Goal: Task Accomplishment & Management: Complete application form

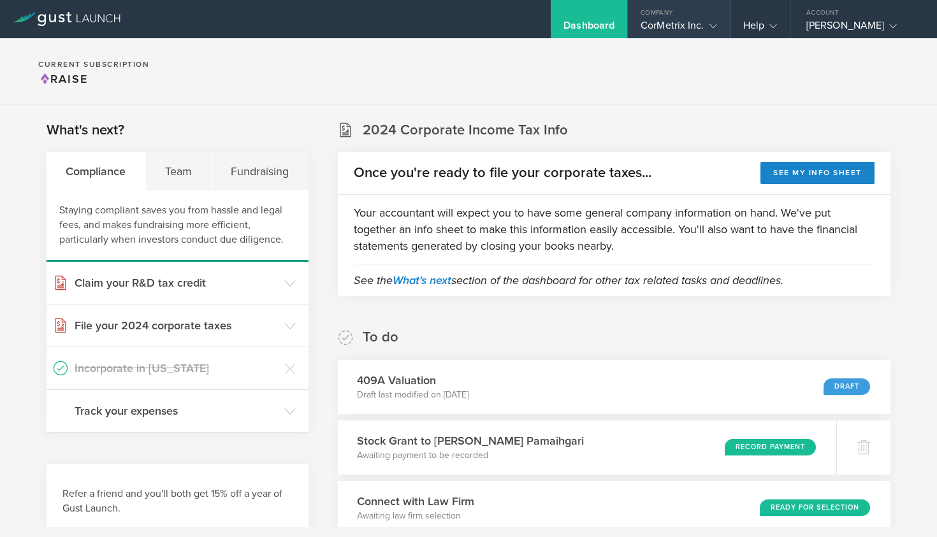
click at [673, 21] on div "CorMetrix Inc." at bounding box center [678, 28] width 76 height 19
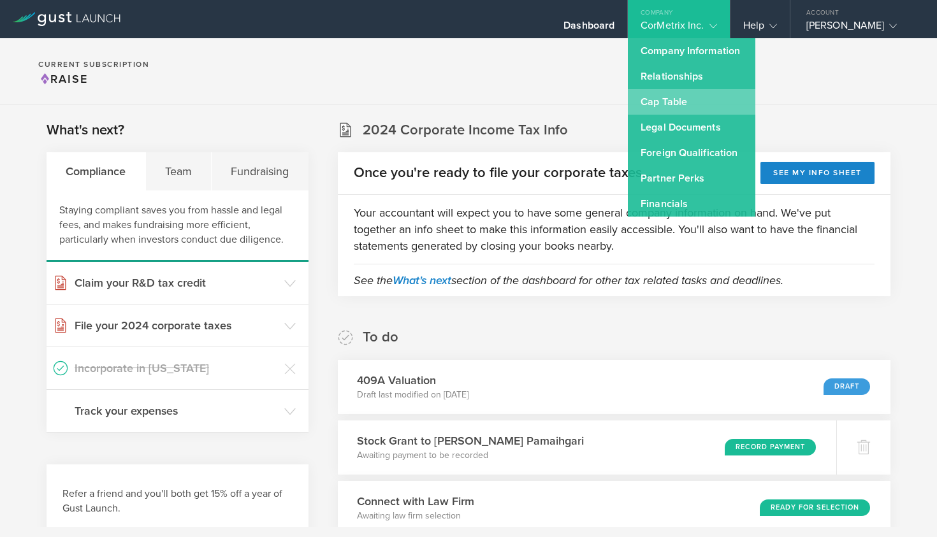
click at [682, 94] on link "Cap Table" at bounding box center [691, 101] width 127 height 25
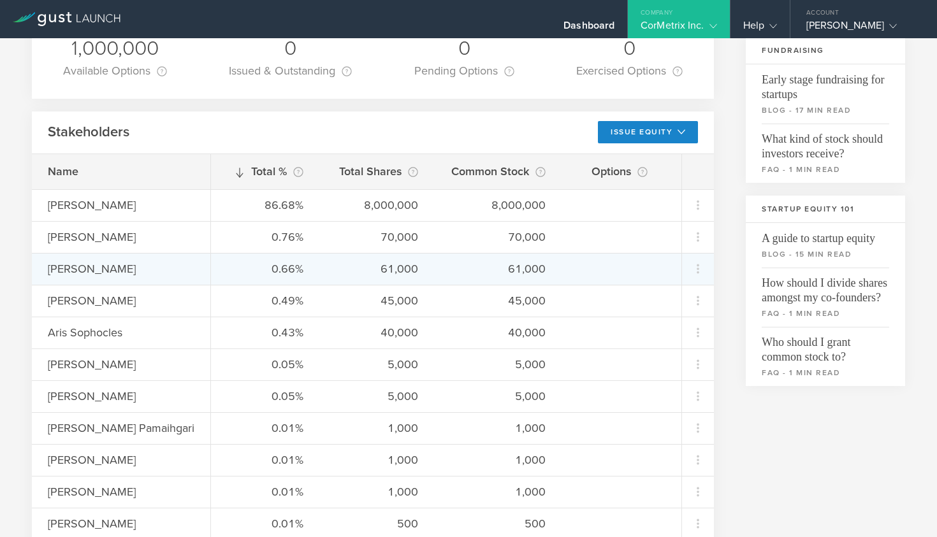
scroll to position [286, 0]
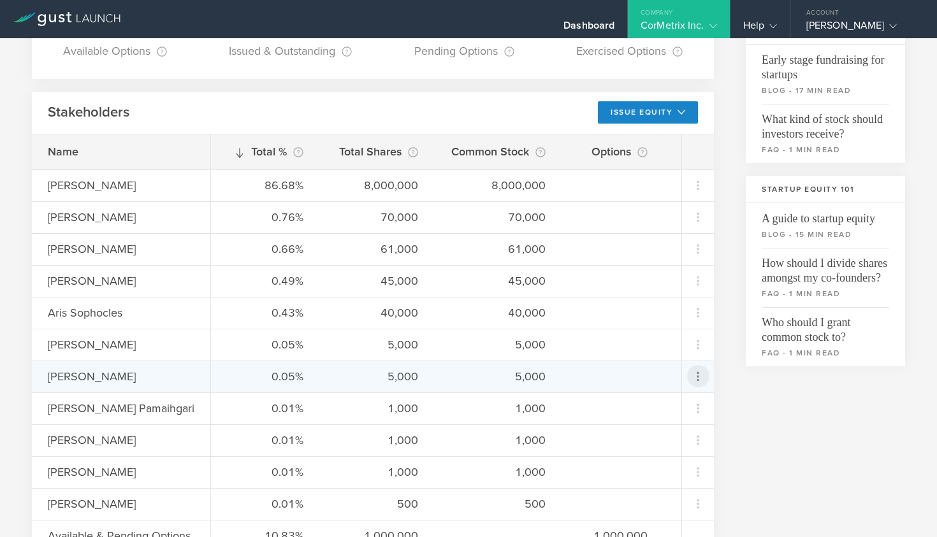
click at [696, 375] on icon at bounding box center [697, 376] width 15 height 15
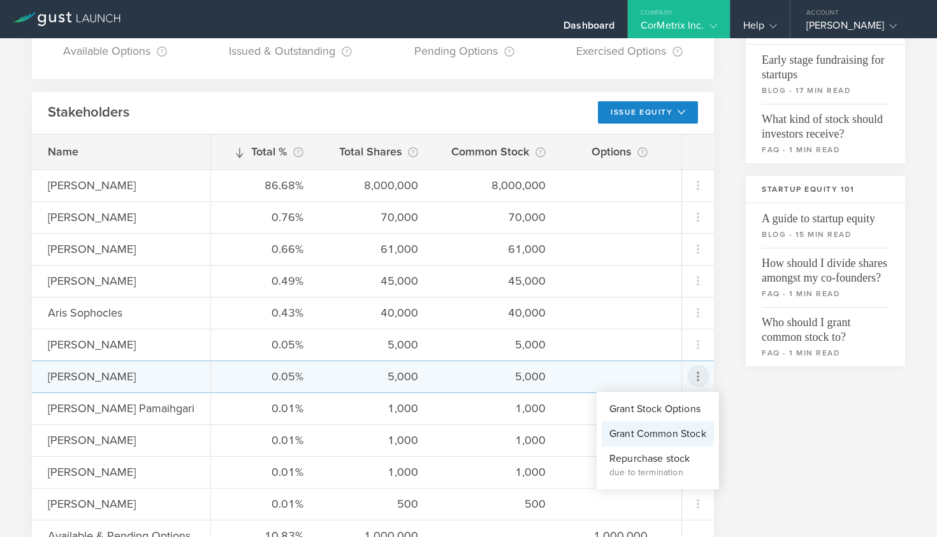
click at [663, 429] on div "Grant Common Stock" at bounding box center [657, 434] width 97 height 15
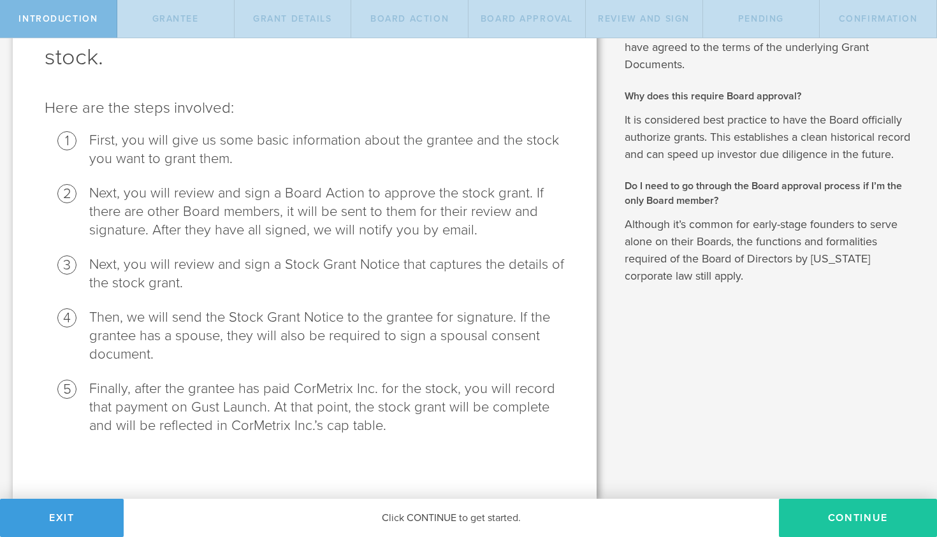
scroll to position [103, 0]
click at [833, 522] on button "Continue" at bounding box center [858, 518] width 158 height 38
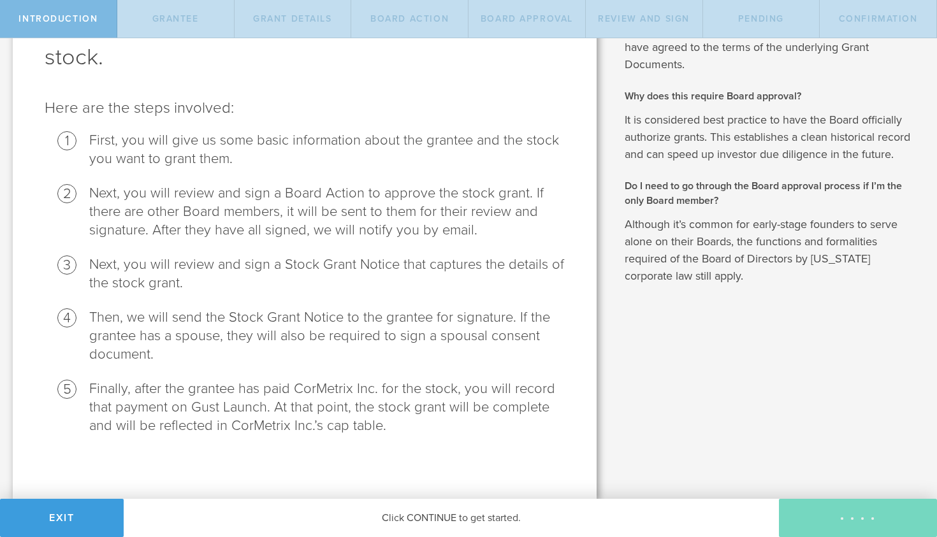
radio input "true"
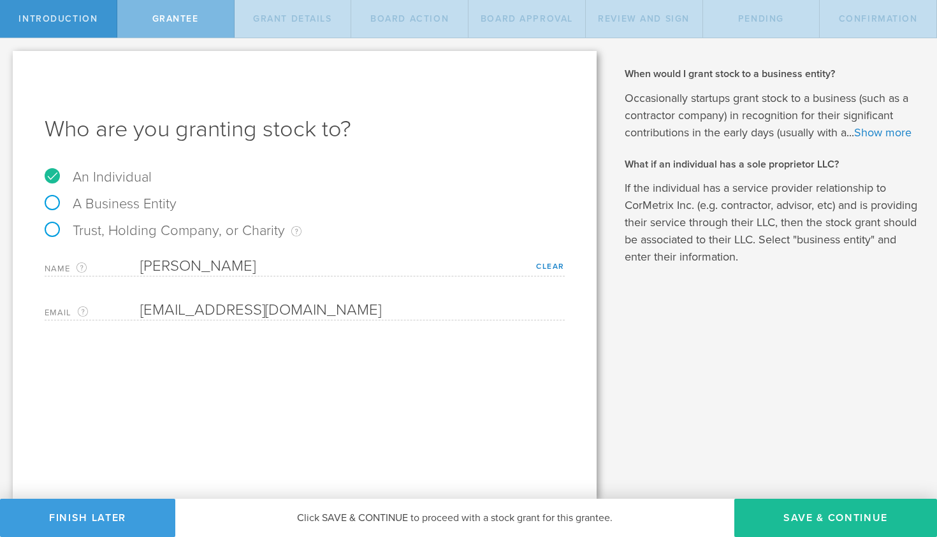
scroll to position [0, 0]
click at [818, 517] on button "Save & Continue" at bounding box center [835, 518] width 203 height 38
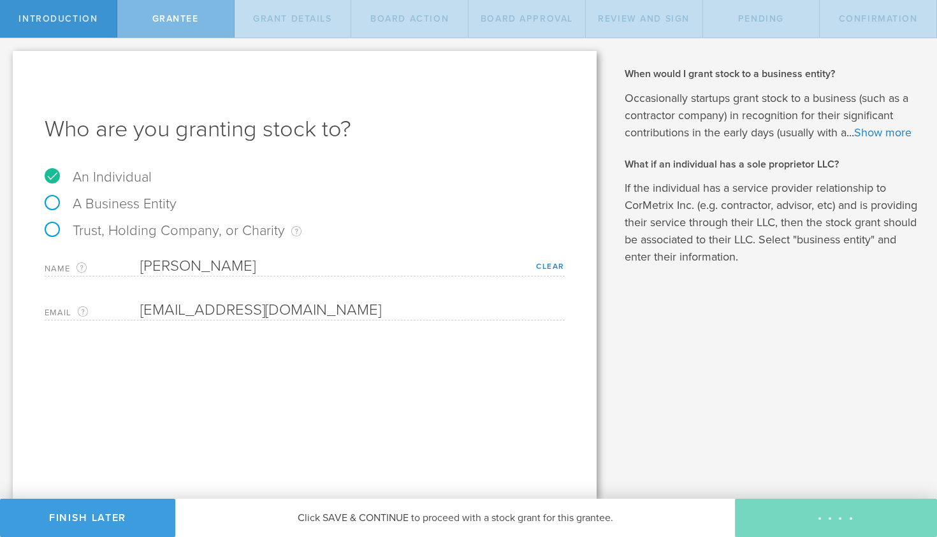
type input "48"
type input "12"
select select "none"
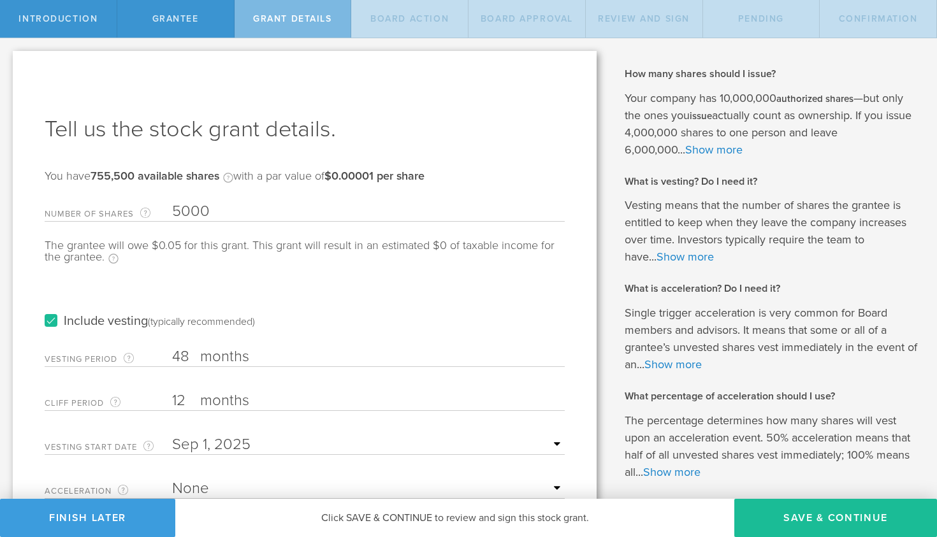
type input "5,000"
click at [287, 291] on div "Include vesting (typically recommended)" at bounding box center [305, 309] width 520 height 64
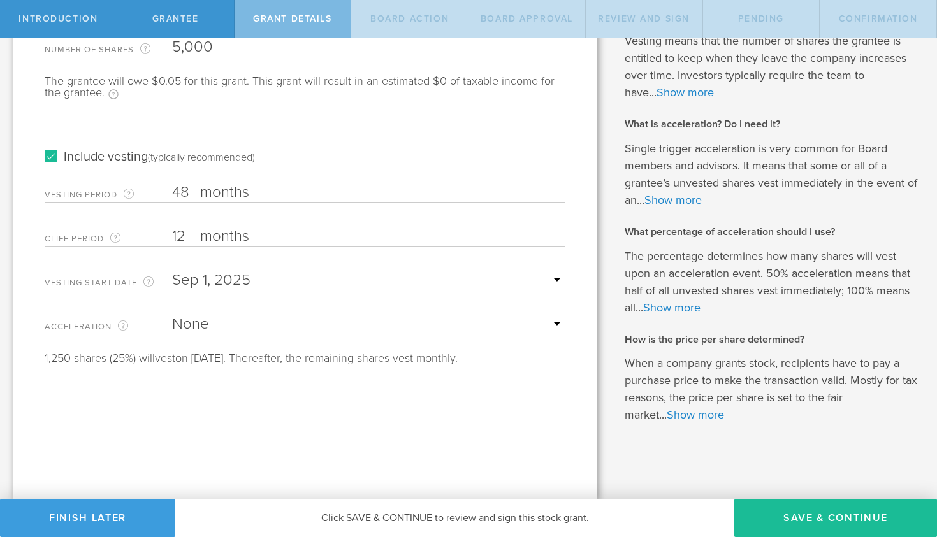
scroll to position [163, 0]
click at [269, 309] on form "Number of Shares The total amount of stock the company is granting to this reci…" at bounding box center [305, 198] width 520 height 333
select select "single"
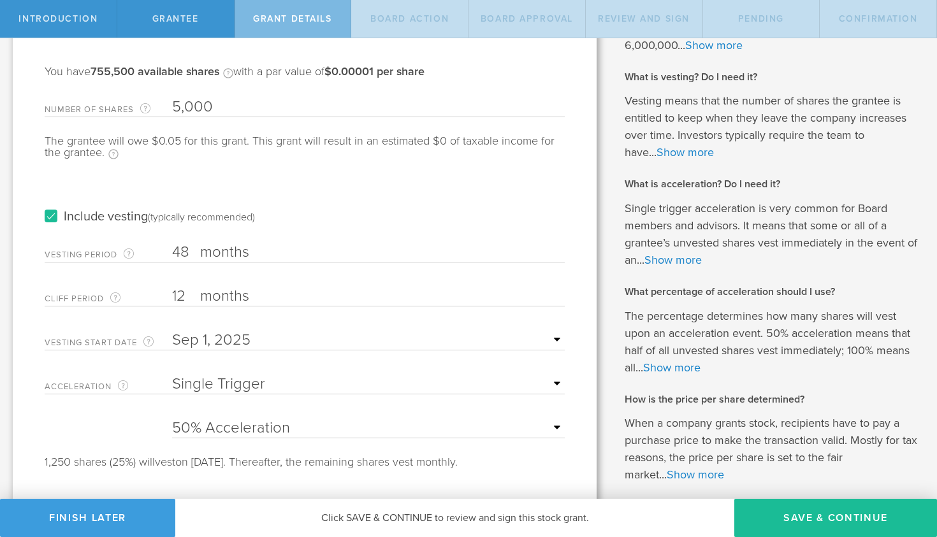
scroll to position [97, 0]
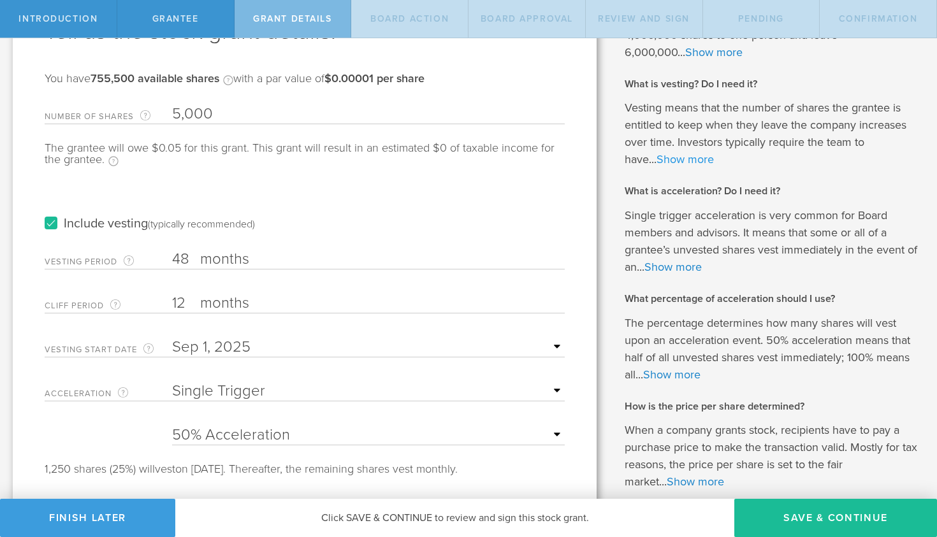
click at [688, 157] on link "Show more" at bounding box center [684, 159] width 57 height 14
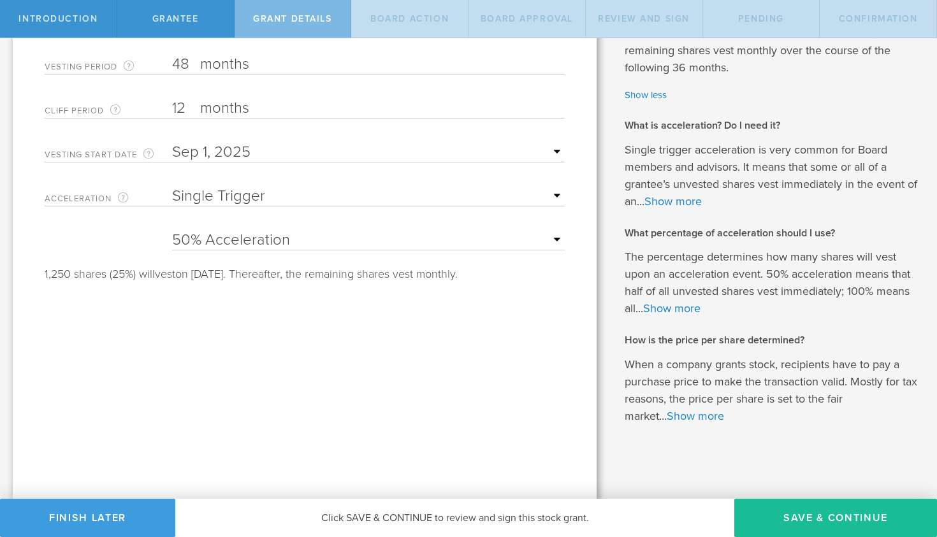
scroll to position [292, 0]
click at [675, 302] on link "Show more" at bounding box center [671, 309] width 57 height 14
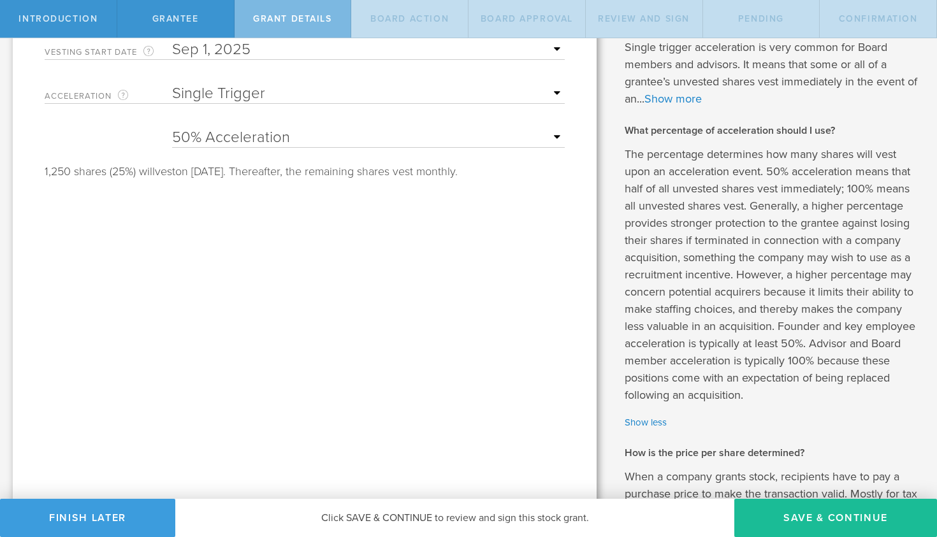
scroll to position [282, 0]
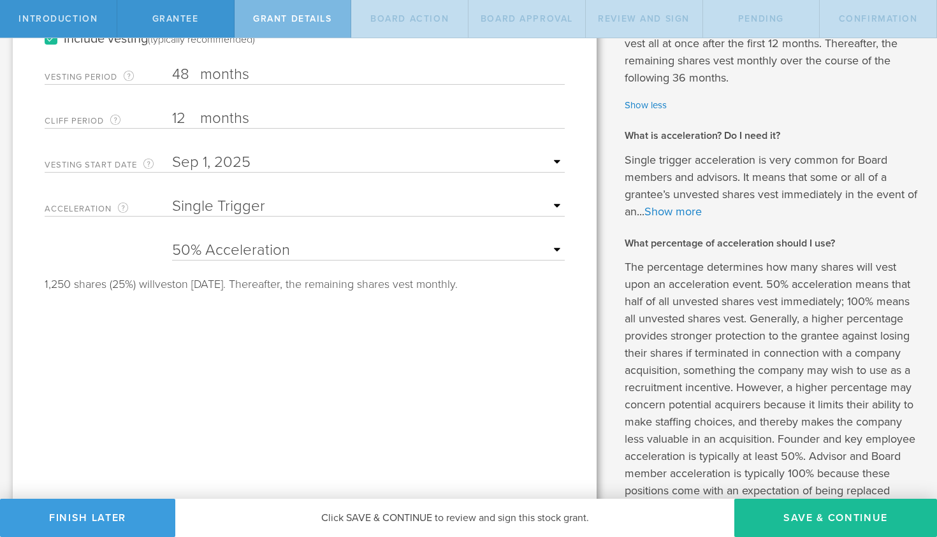
click at [558, 241] on div "25% Acceleration 50% Acceleration 75% Acceleration 100% Acceleration" at bounding box center [368, 247] width 392 height 26
select select "100"
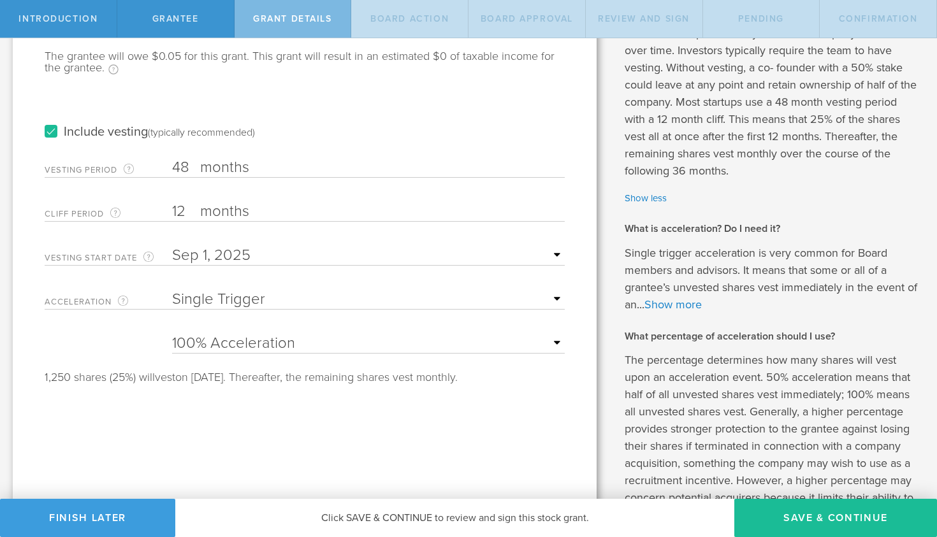
scroll to position [175, 0]
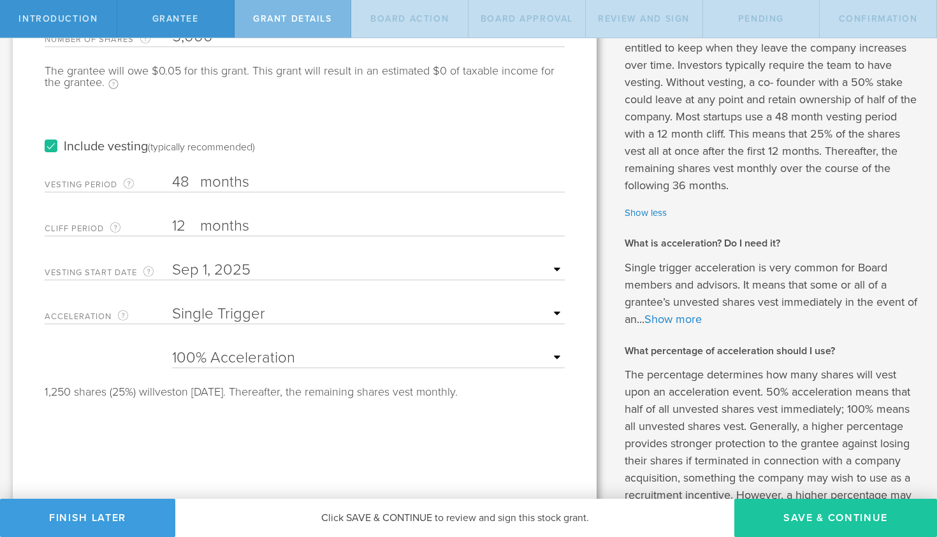
click at [781, 517] on button "Save & Continue" at bounding box center [835, 518] width 203 height 38
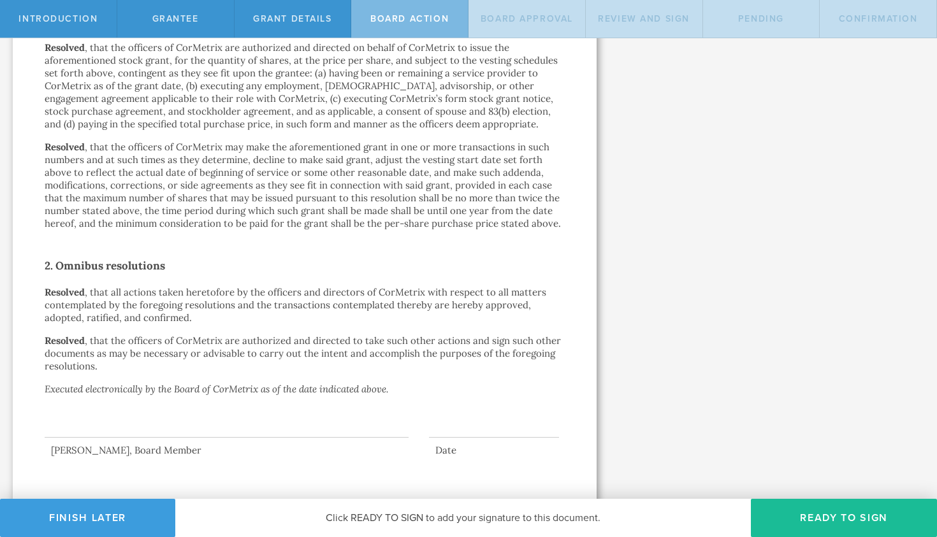
scroll to position [710, 0]
click at [816, 517] on button "Ready to Sign" at bounding box center [844, 518] width 186 height 38
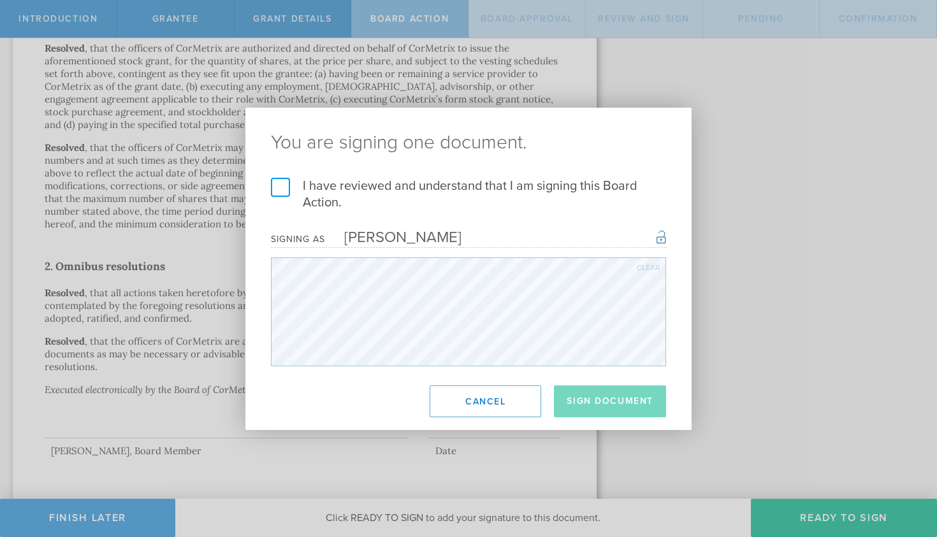
click at [277, 192] on label "I have reviewed and understand that I am signing this Board Action." at bounding box center [468, 194] width 395 height 33
click at [0, 0] on input "I have reviewed and understand that I am signing this Board Action." at bounding box center [0, 0] width 0 height 0
click at [582, 395] on button "Sign Document" at bounding box center [610, 401] width 112 height 32
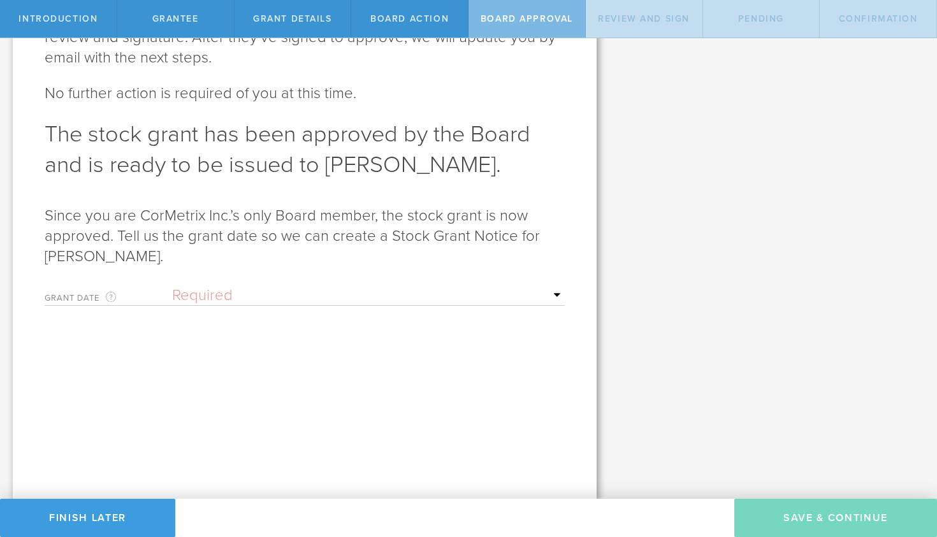
scroll to position [0, 0]
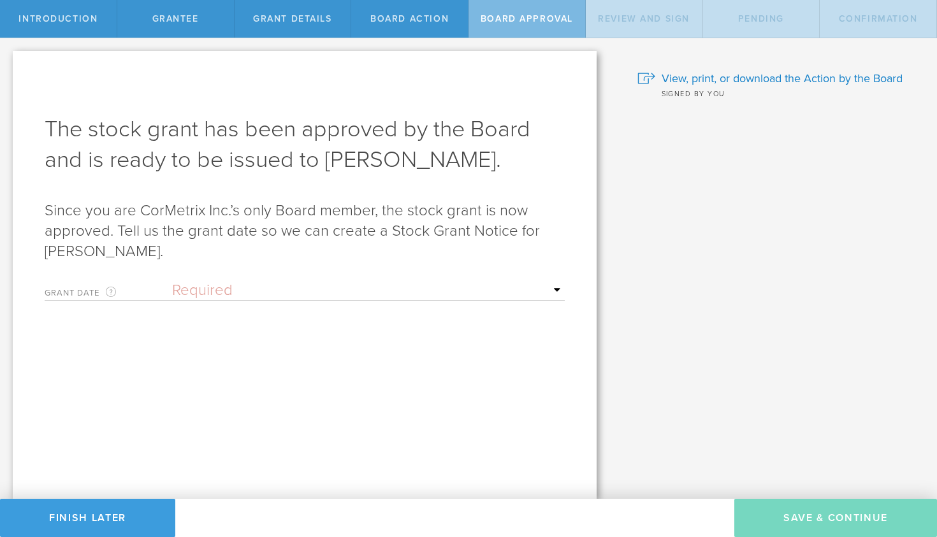
select select "uponGranteeSignature"
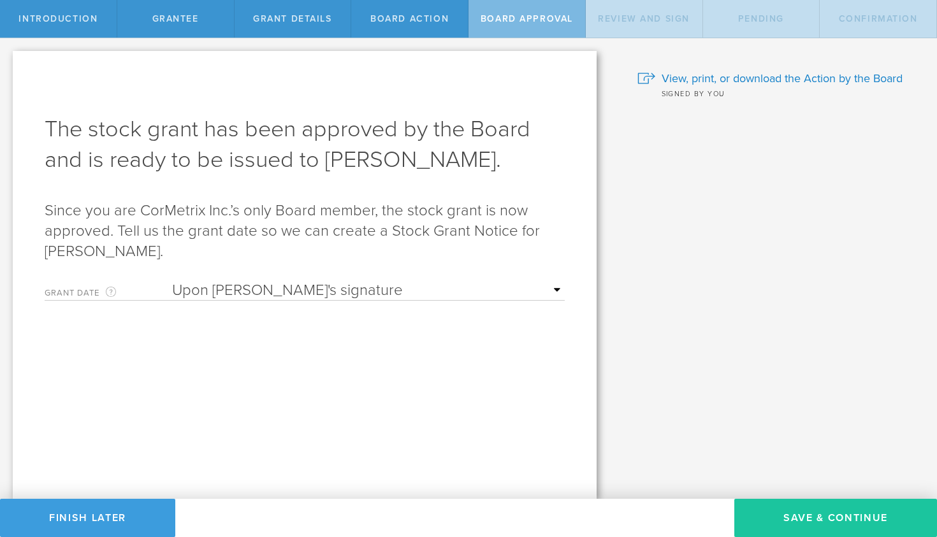
click at [799, 519] on button "Save & Continue" at bounding box center [835, 518] width 203 height 38
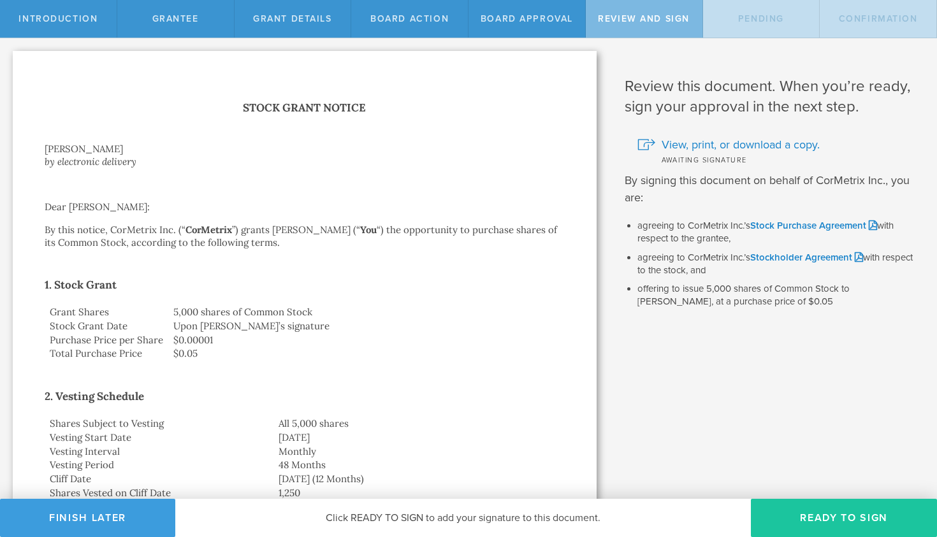
click at [818, 514] on button "Ready to Sign" at bounding box center [844, 518] width 186 height 38
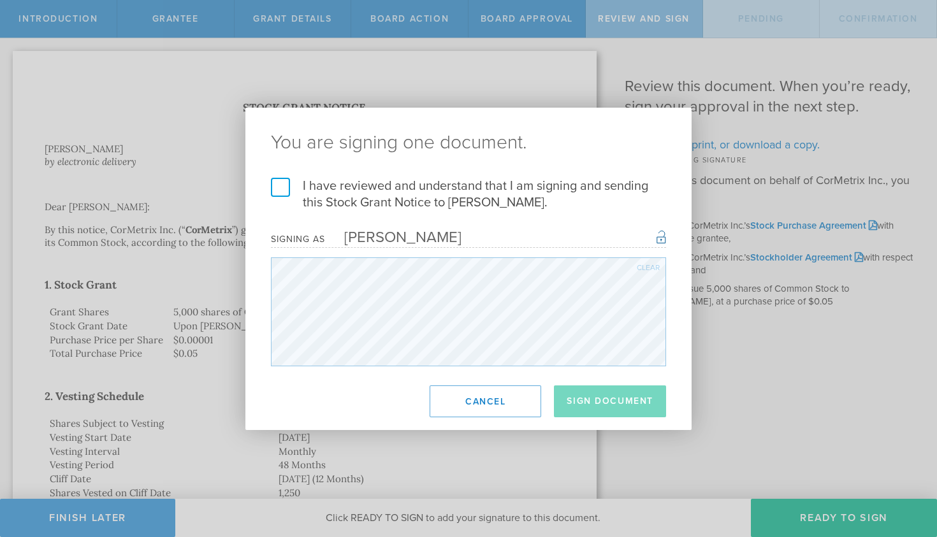
click at [274, 182] on label "I have reviewed and understand that I am signing and sending this Stock Grant N…" at bounding box center [468, 194] width 395 height 33
click at [0, 0] on input "I have reviewed and understand that I am signing and sending this Stock Grant N…" at bounding box center [0, 0] width 0 height 0
click at [586, 396] on button "Sign Document" at bounding box center [610, 401] width 112 height 32
